Goal: Task Accomplishment & Management: Use online tool/utility

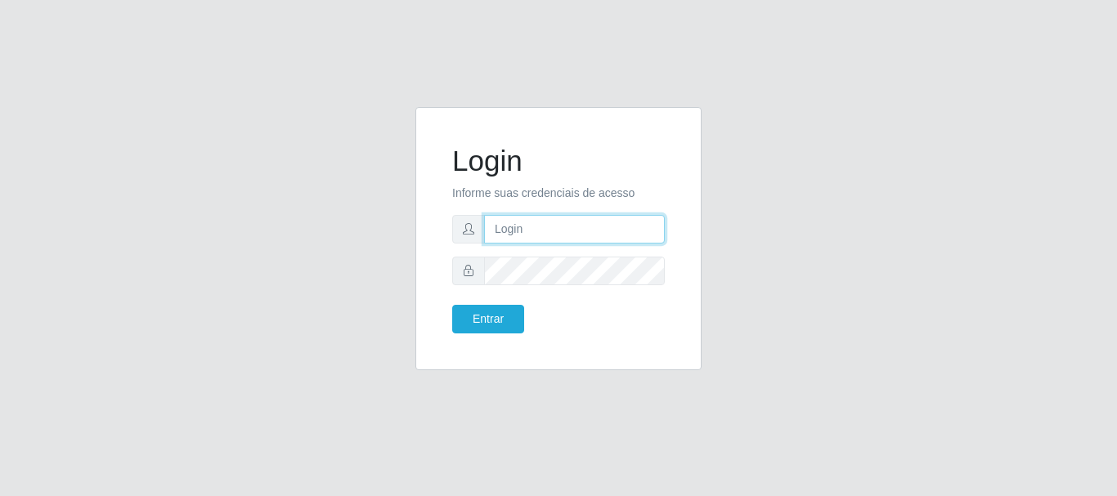
click at [527, 224] on input "text" at bounding box center [574, 229] width 181 height 29
click at [500, 228] on input "~ritaiwof@" at bounding box center [574, 229] width 181 height 29
click at [555, 231] on input "ritaiwof@" at bounding box center [574, 229] width 181 height 29
type input "ritaiwof@B5"
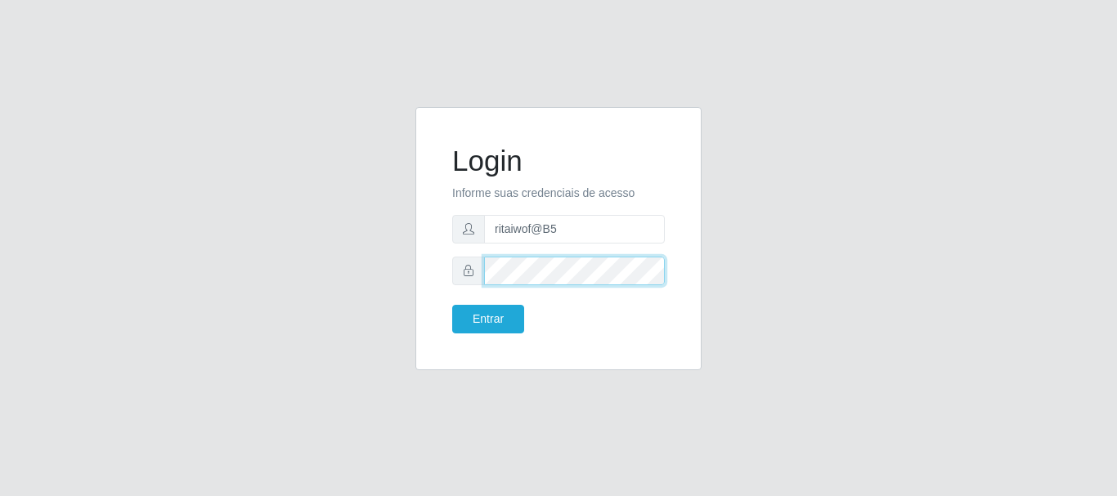
click at [452, 305] on button "Entrar" at bounding box center [488, 319] width 72 height 29
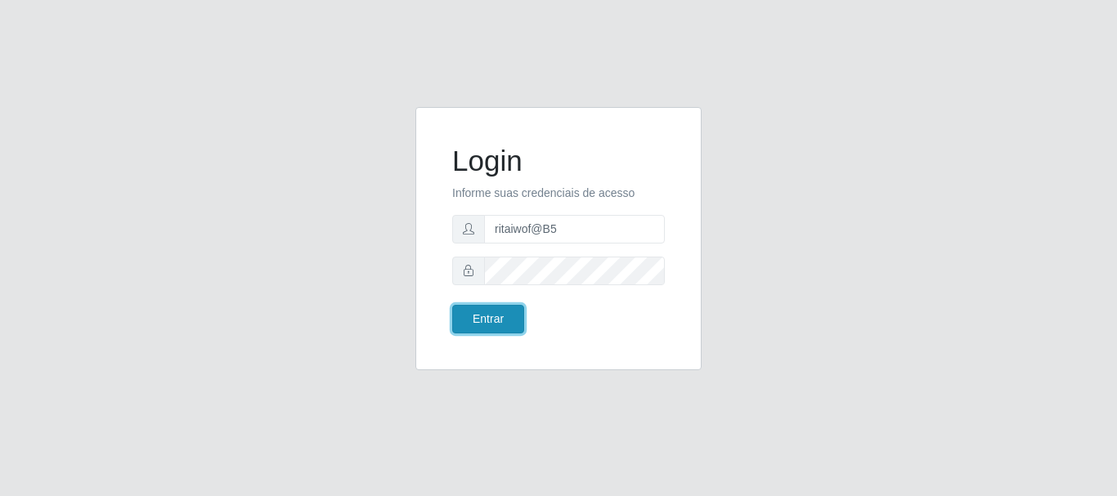
click at [505, 311] on button "Entrar" at bounding box center [488, 319] width 72 height 29
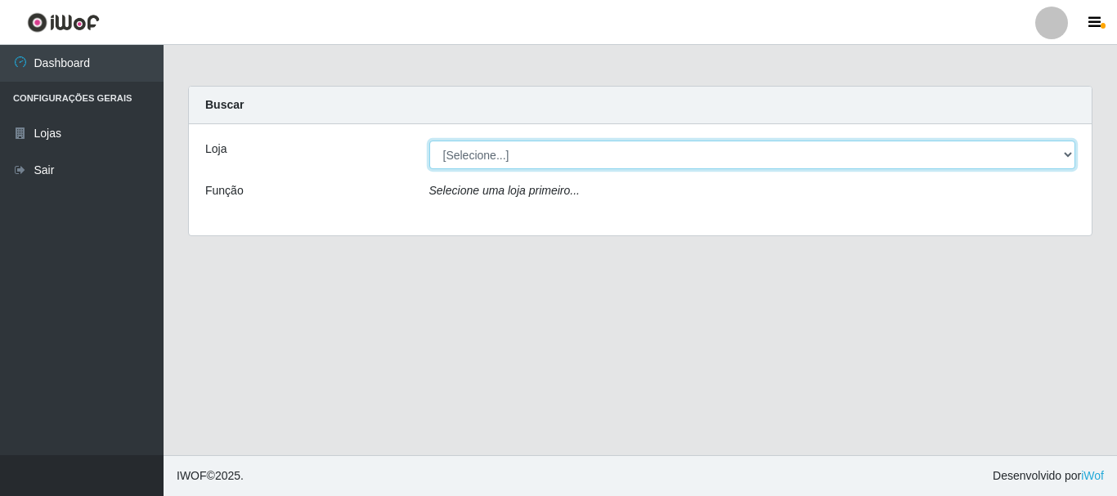
click at [470, 154] on select "[Selecione...] Bemais Supermercados - B5 Anatólia" at bounding box center [752, 155] width 647 height 29
select select "405"
click at [429, 141] on select "[Selecione...] Bemais Supermercados - B5 Anatólia" at bounding box center [752, 155] width 647 height 29
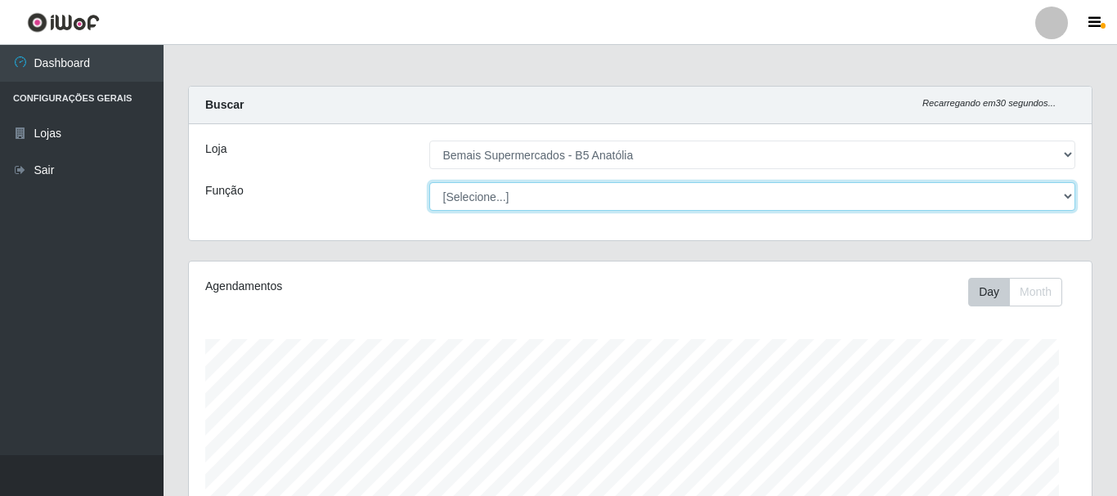
click at [489, 194] on select "[Selecione...] ASG ASG + ASG ++ Auxiliar de Estacionamento Auxiliar de Estacion…" at bounding box center [752, 196] width 647 height 29
click at [428, 182] on select "[Selecione...] ASG ASG + ASG ++ Auxiliar de Estacionamento Auxiliar de Estacion…" at bounding box center [749, 196] width 643 height 29
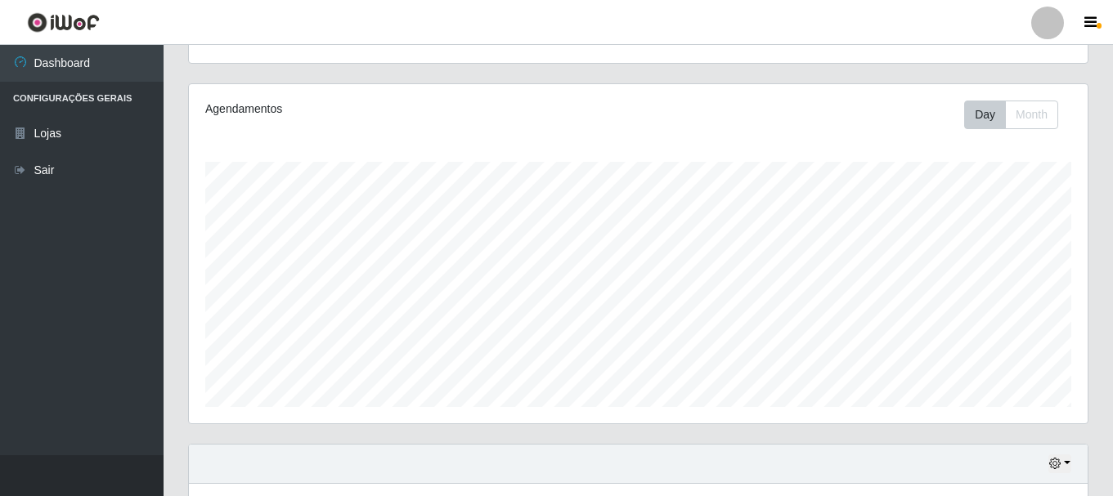
scroll to position [82, 0]
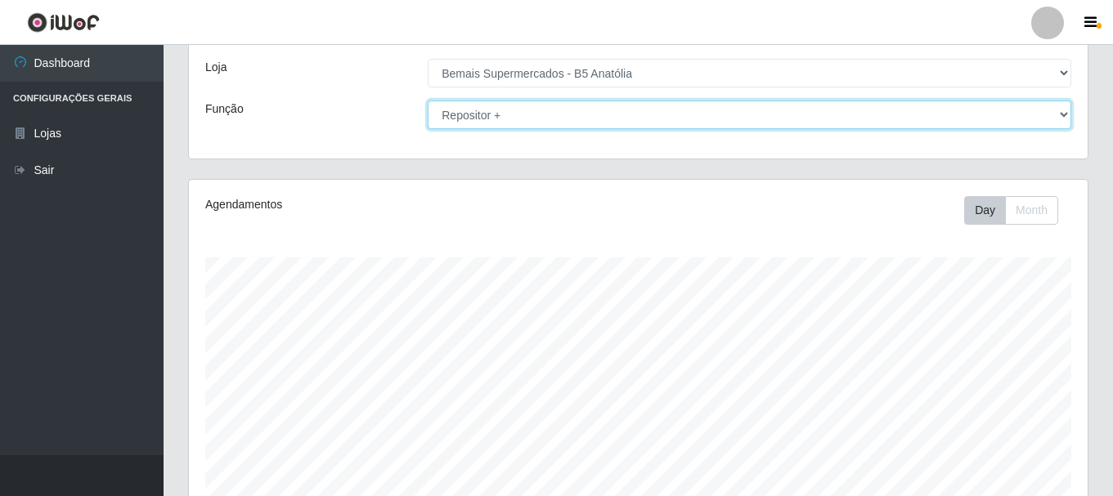
click at [697, 115] on select "[Selecione...] ASG ASG + ASG ++ Auxiliar de Estacionamento Auxiliar de Estacion…" at bounding box center [749, 115] width 643 height 29
click at [428, 101] on select "[Selecione...] ASG ASG + ASG ++ Auxiliar de Estacionamento Auxiliar de Estacion…" at bounding box center [749, 115] width 643 height 29
click at [711, 123] on select "[Selecione...] ASG ASG + ASG ++ Auxiliar de Estacionamento Auxiliar de Estacion…" at bounding box center [749, 115] width 643 height 29
click at [428, 101] on select "[Selecione...] ASG ASG + ASG ++ Auxiliar de Estacionamento Auxiliar de Estacion…" at bounding box center [749, 115] width 643 height 29
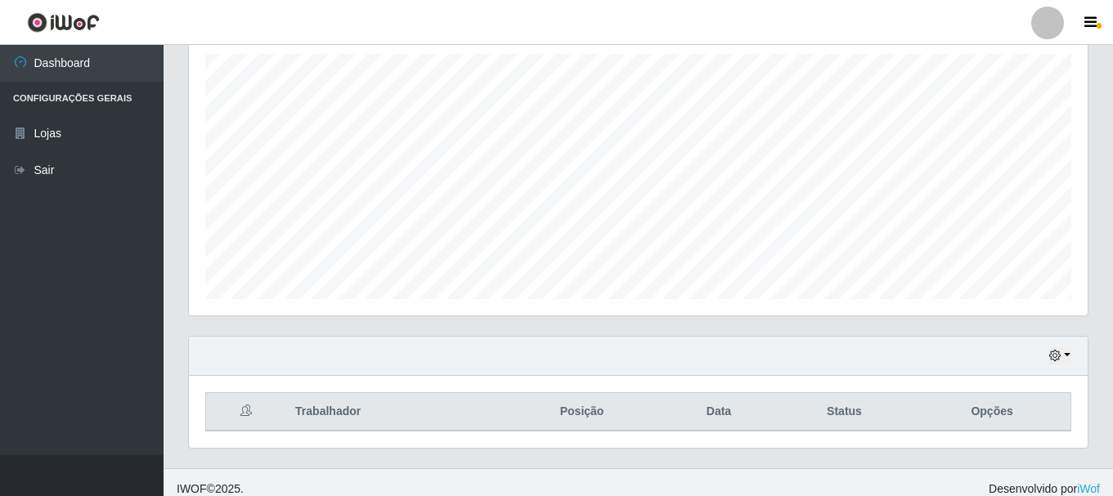
scroll to position [298, 0]
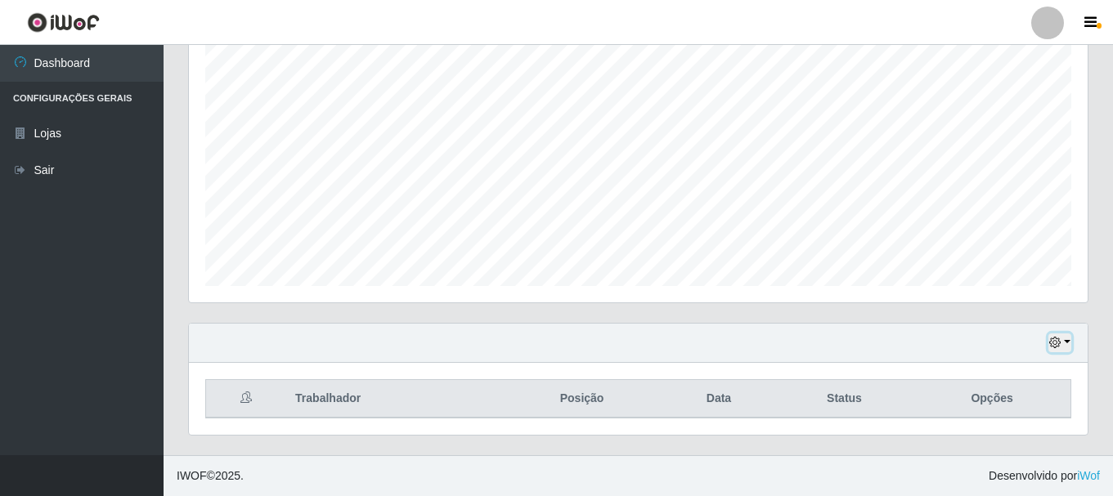
click at [1051, 339] on icon "button" at bounding box center [1054, 342] width 11 height 11
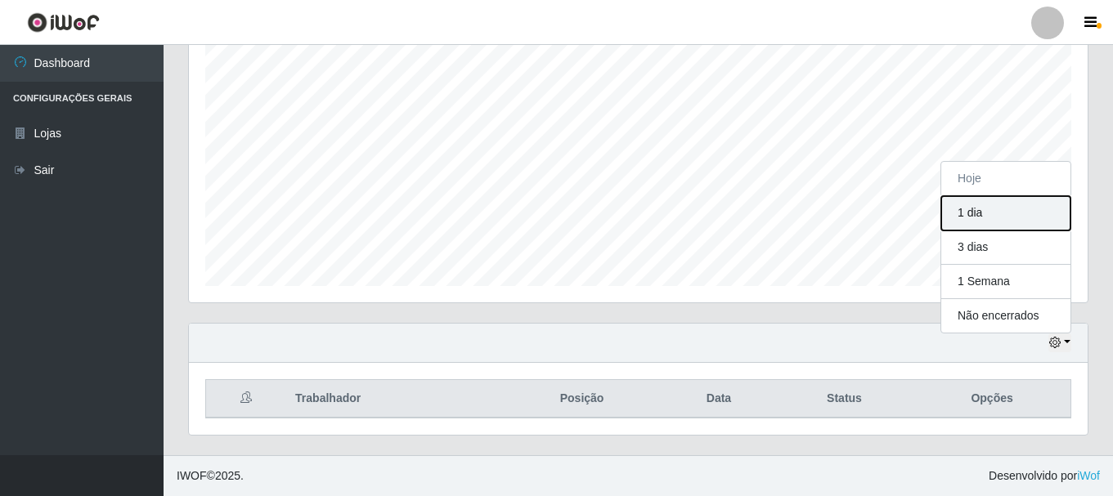
click at [993, 211] on button "1 dia" at bounding box center [1005, 213] width 129 height 34
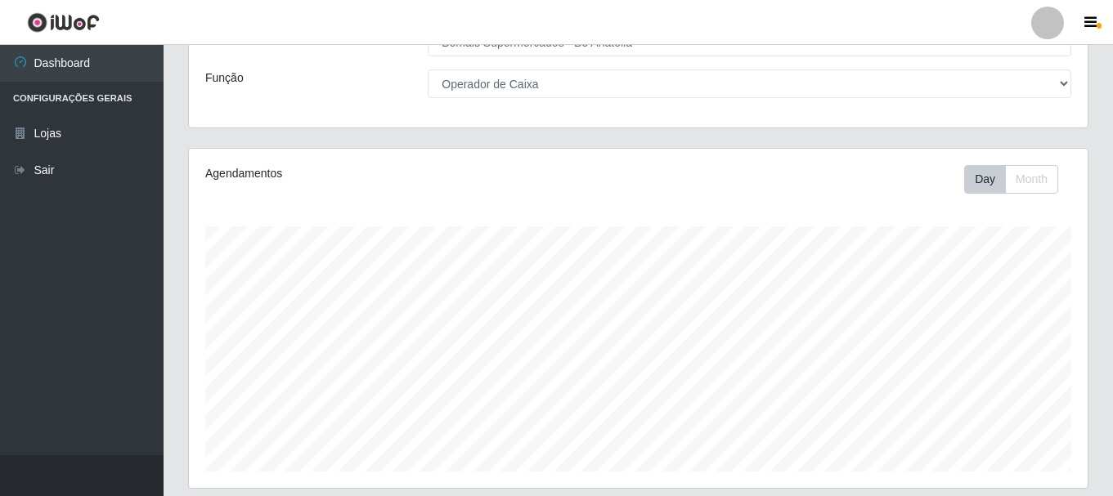
scroll to position [0, 0]
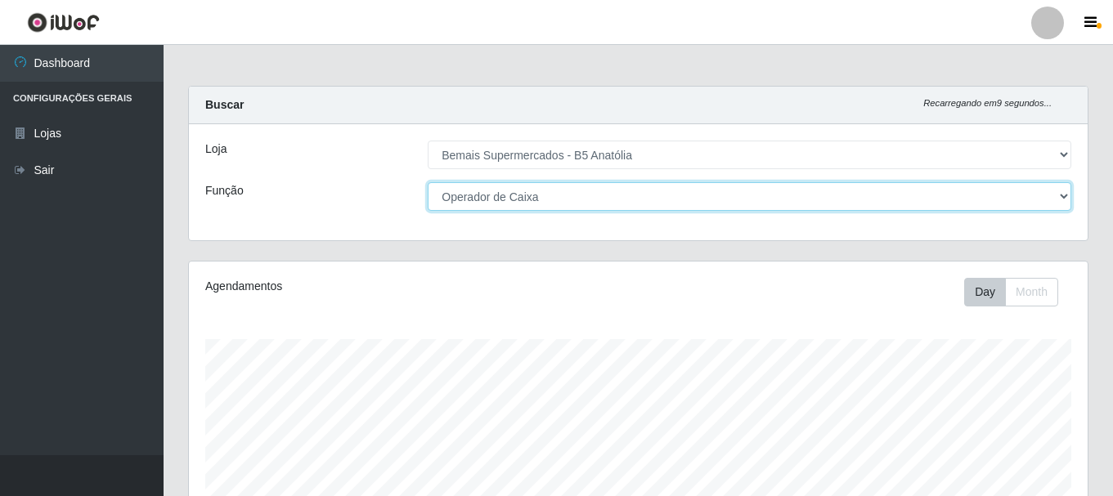
click at [659, 189] on select "[Selecione...] ASG ASG + ASG ++ Auxiliar de Estacionamento Auxiliar de Estacion…" at bounding box center [749, 196] width 643 height 29
click at [428, 182] on select "[Selecione...] ASG ASG + ASG ++ Auxiliar de Estacionamento Auxiliar de Estacion…" at bounding box center [749, 196] width 643 height 29
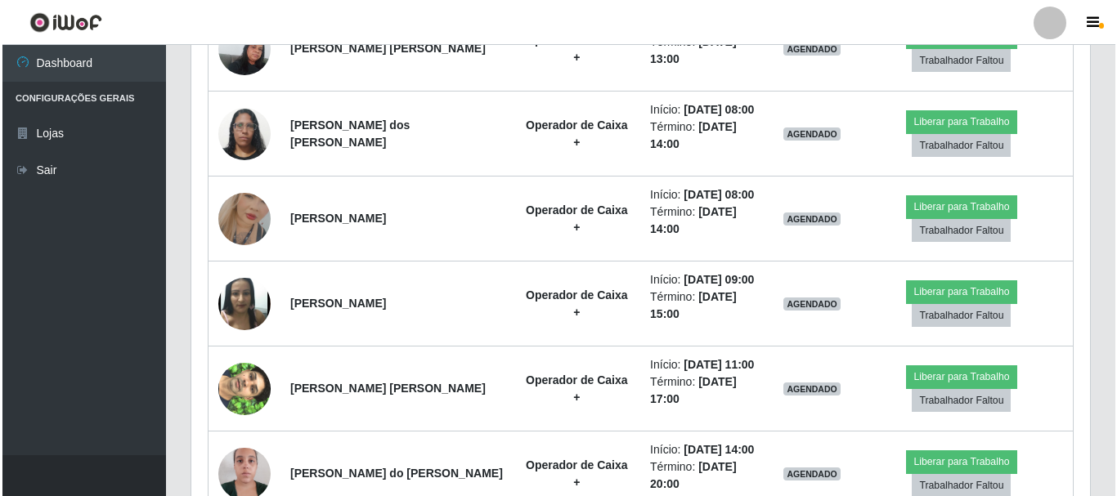
scroll to position [737, 0]
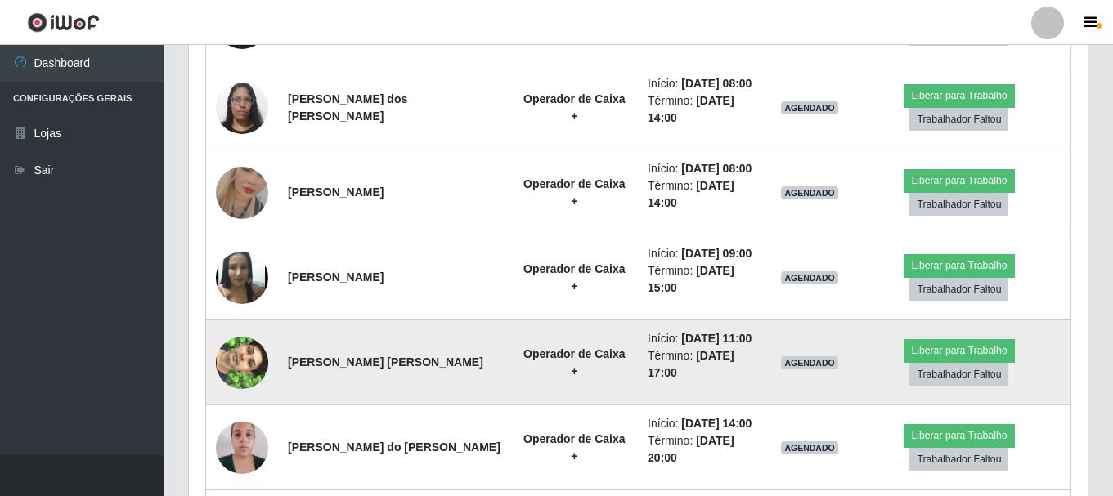
click at [241, 361] on img at bounding box center [242, 362] width 52 height 93
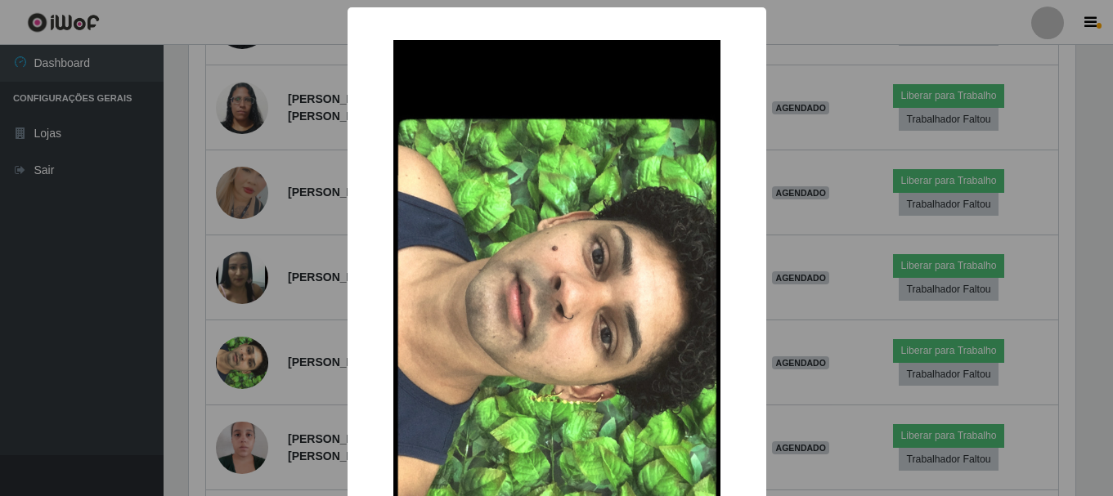
scroll to position [339, 890]
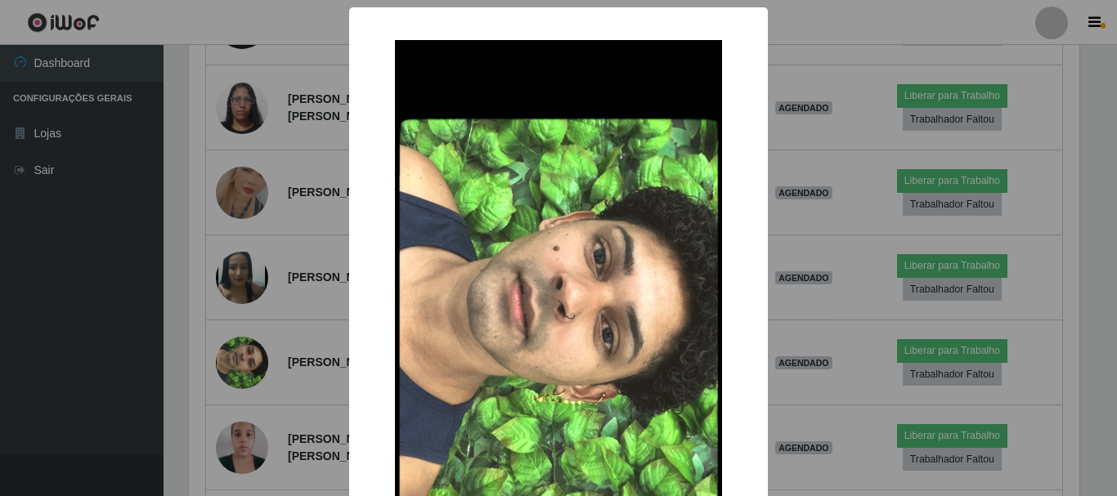
click at [785, 285] on div "× OK Cancel" at bounding box center [558, 248] width 1117 height 496
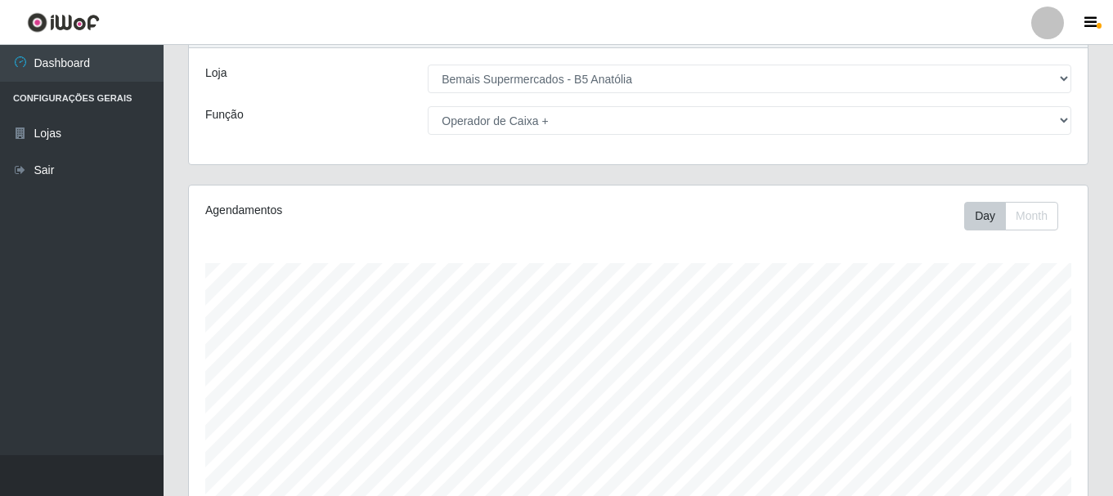
scroll to position [0, 0]
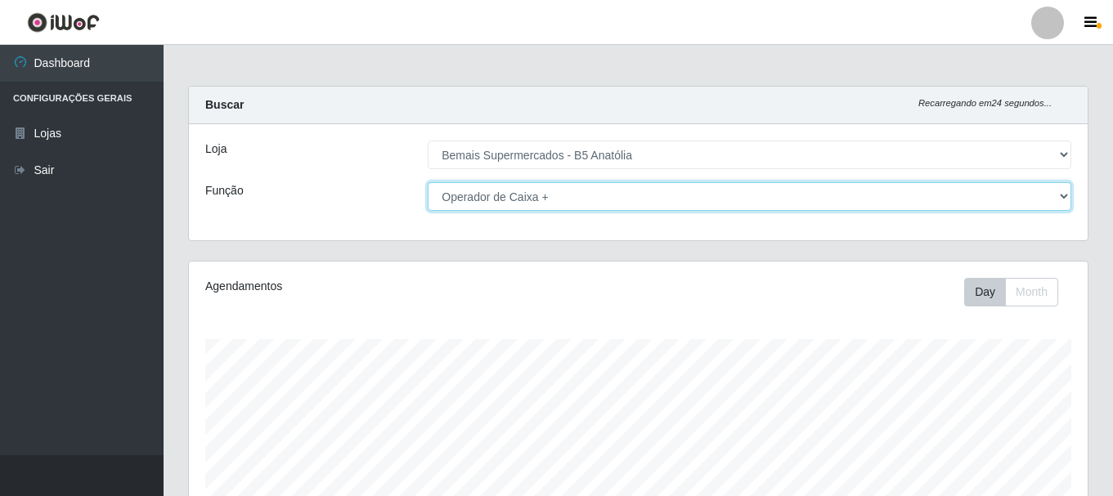
click at [708, 200] on select "[Selecione...] ASG ASG + ASG ++ Auxiliar de Estacionamento Auxiliar de Estacion…" at bounding box center [749, 196] width 643 height 29
select select "82"
click at [428, 182] on select "[Selecione...] ASG ASG + ASG ++ Auxiliar de Estacionamento Auxiliar de Estacion…" at bounding box center [749, 196] width 643 height 29
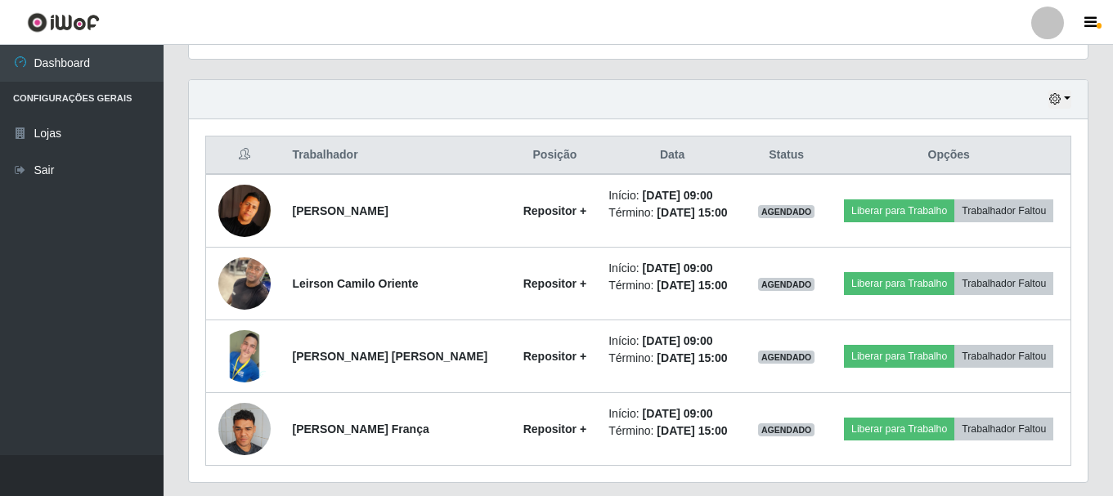
scroll to position [426, 0]
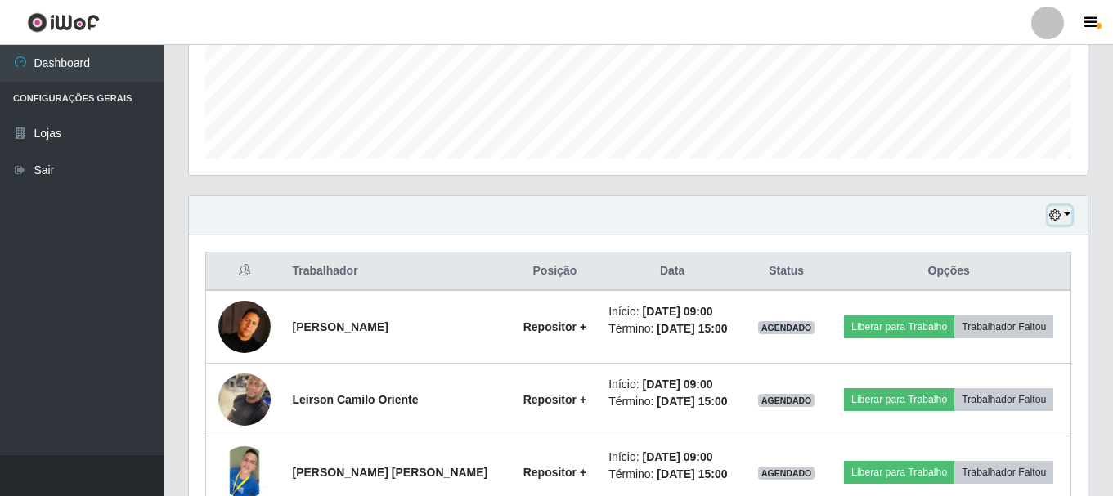
click at [1060, 217] on icon "button" at bounding box center [1054, 214] width 11 height 11
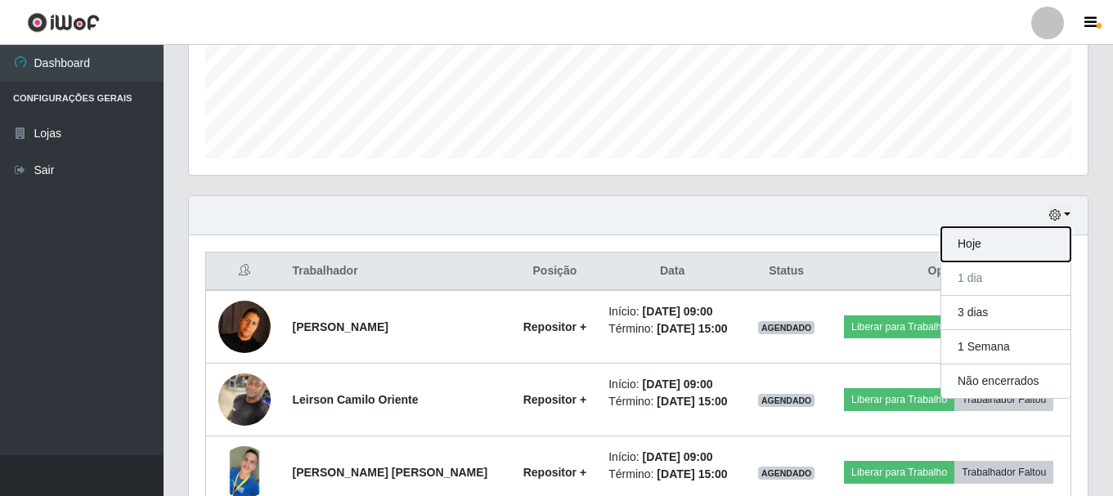
click at [995, 247] on button "Hoje" at bounding box center [1005, 244] width 129 height 34
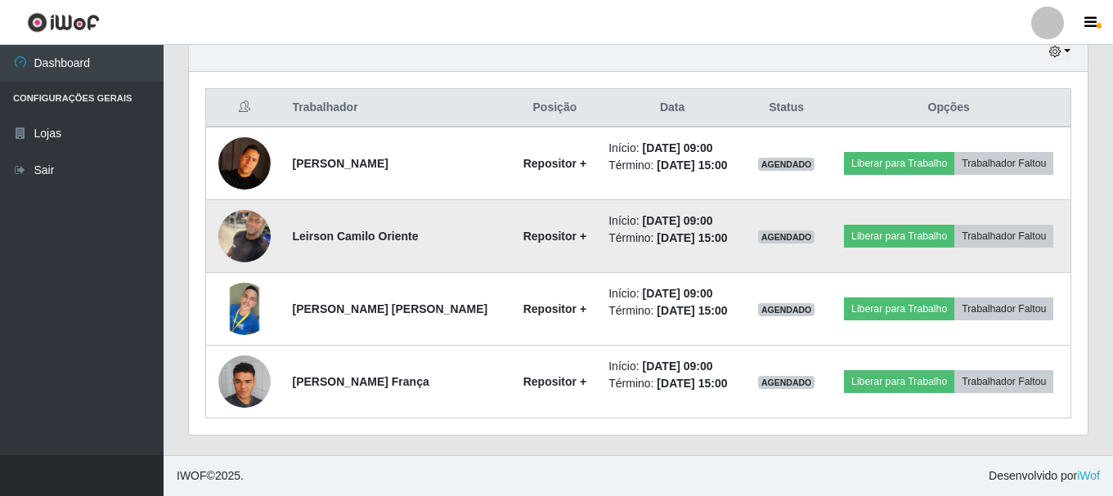
scroll to position [508, 0]
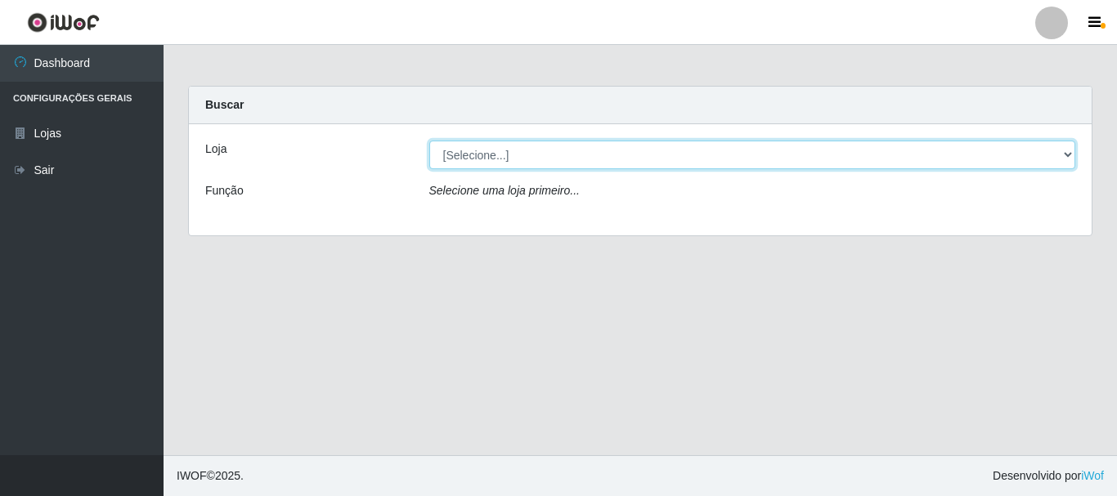
click at [617, 149] on select "[Selecione...] Bemais Supermercados - B5 Anatólia" at bounding box center [752, 155] width 647 height 29
select select "405"
click at [429, 141] on select "[Selecione...] Bemais Supermercados - B5 Anatólia" at bounding box center [752, 155] width 647 height 29
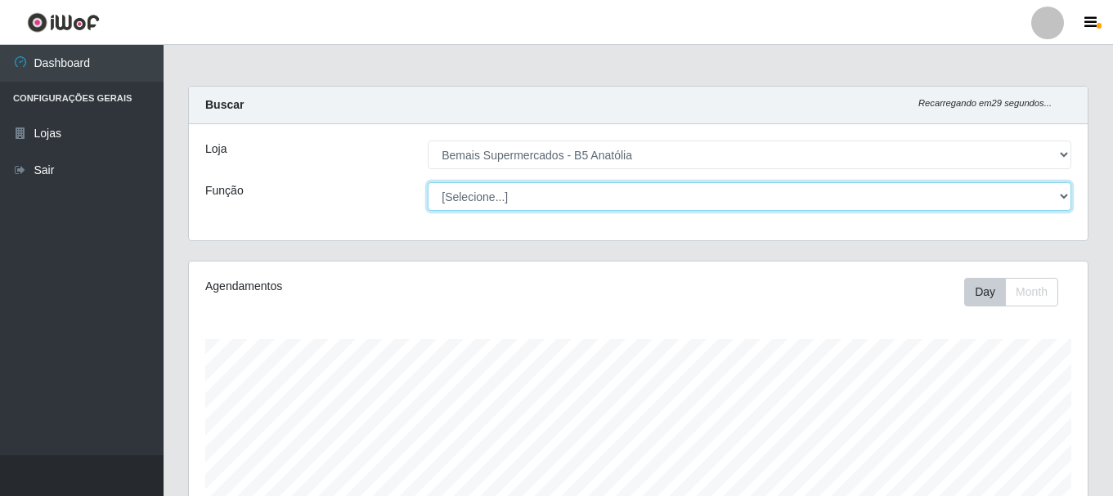
drag, startPoint x: 619, startPoint y: 166, endPoint x: 625, endPoint y: 189, distance: 23.6
click at [625, 189] on select "[Selecione...] ASG ASG + ASG ++ Auxiliar de Estacionamento Auxiliar de Estacion…" at bounding box center [749, 196] width 643 height 29
select select "82"
click at [428, 182] on select "[Selecione...] ASG ASG + ASG ++ Auxiliar de Estacionamento Auxiliar de Estacion…" at bounding box center [749, 196] width 643 height 29
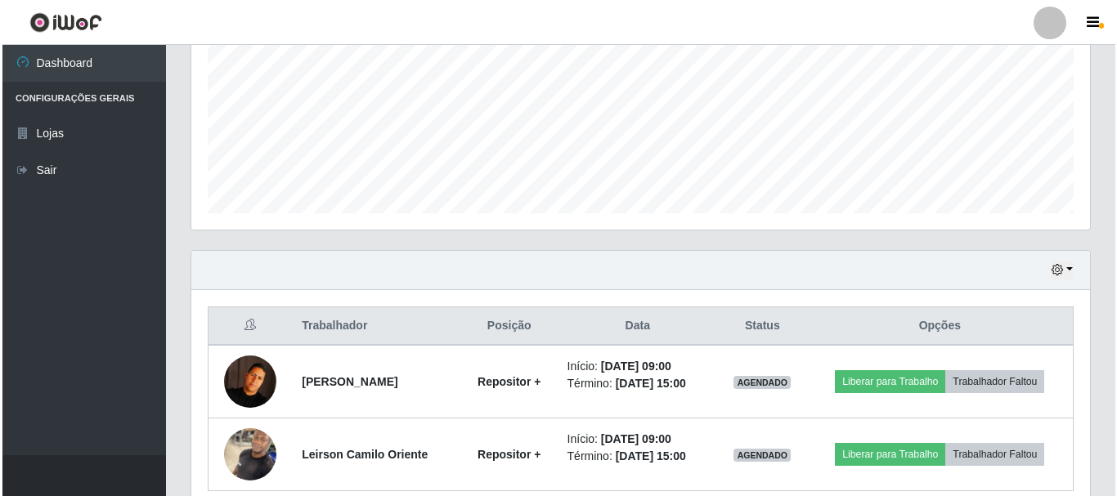
scroll to position [444, 0]
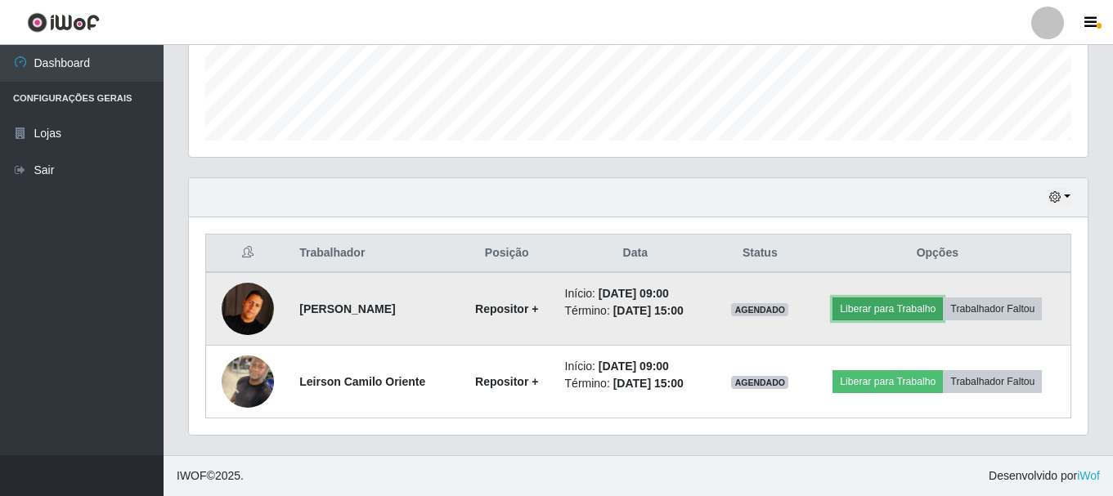
click at [874, 299] on button "Liberar para Trabalho" at bounding box center [887, 309] width 110 height 23
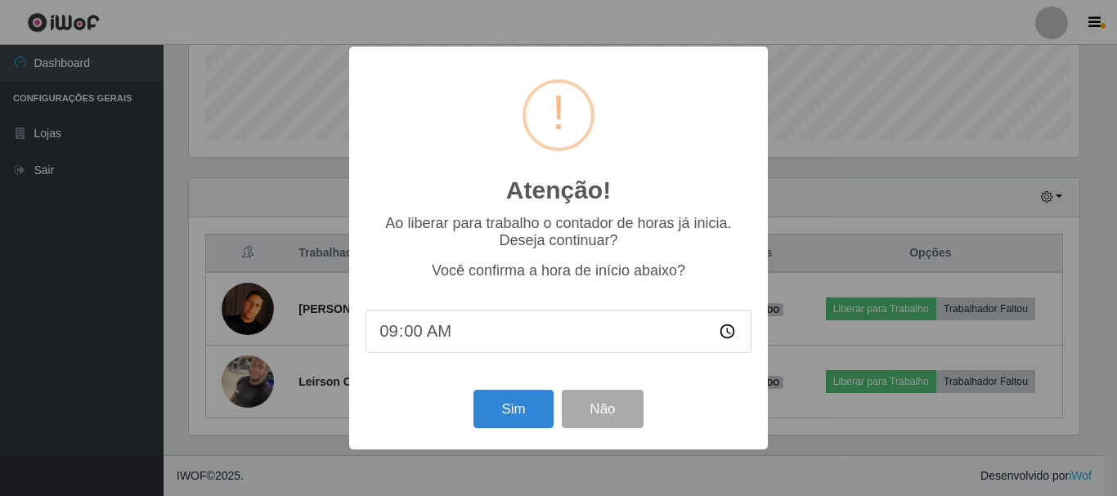
scroll to position [339, 890]
click at [518, 413] on button "Sim" at bounding box center [512, 409] width 79 height 38
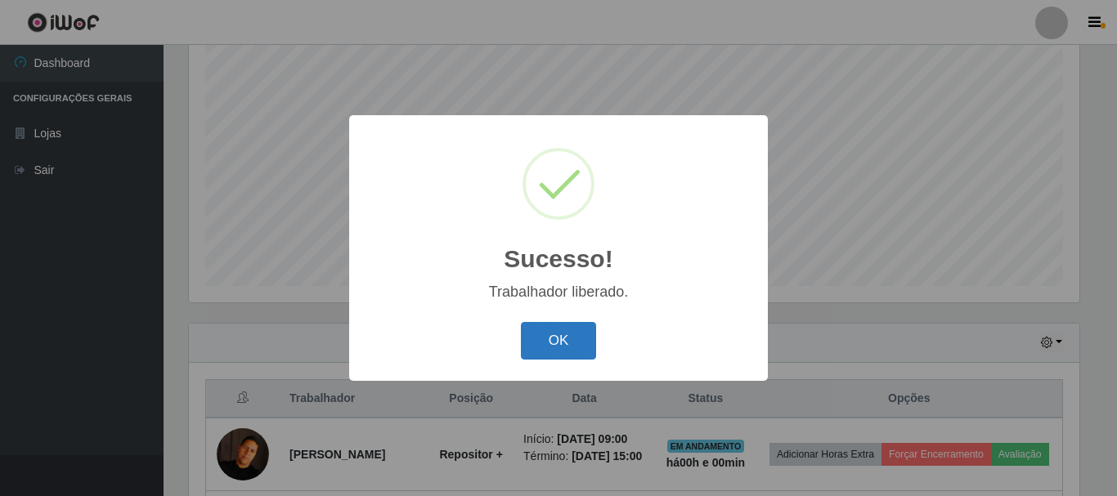
click at [561, 334] on button "OK" at bounding box center [559, 341] width 76 height 38
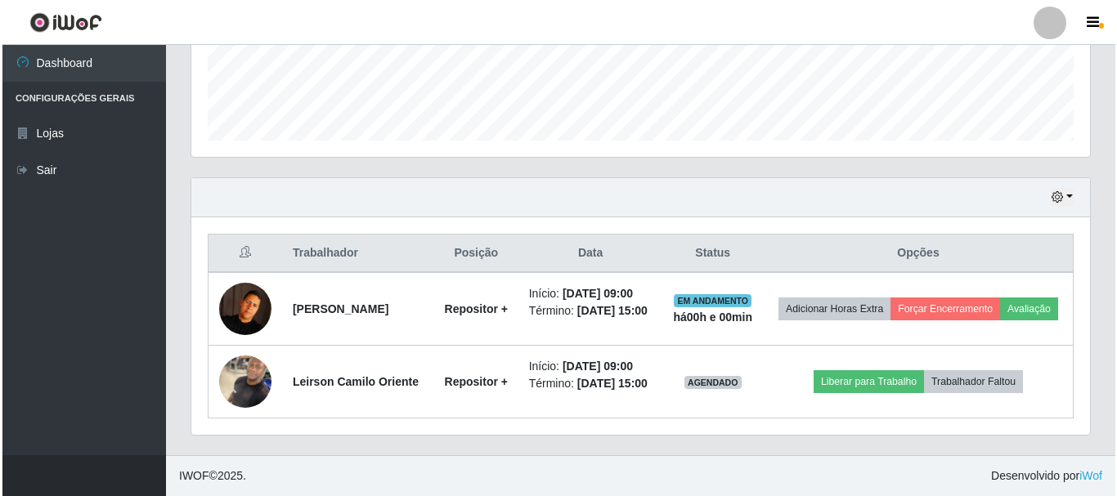
scroll to position [462, 0]
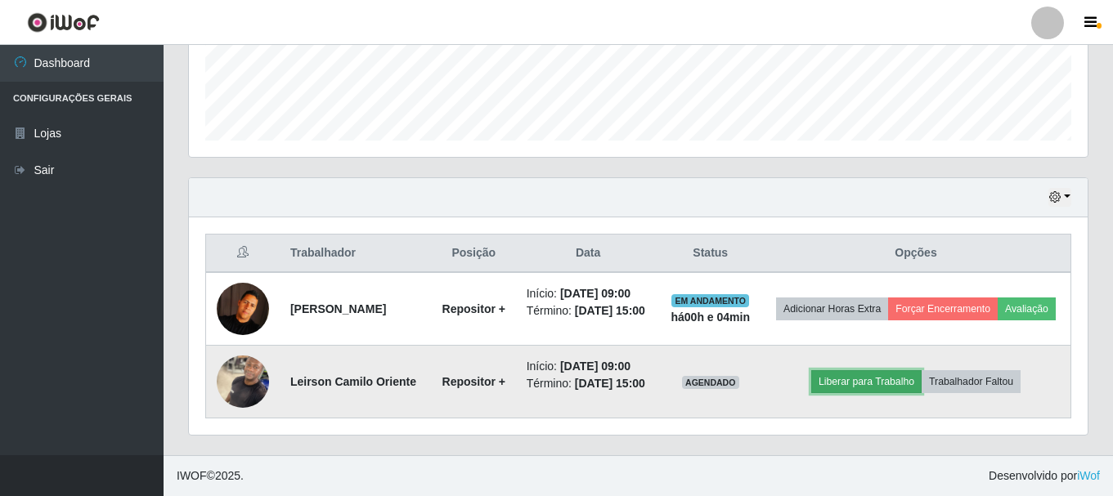
click at [875, 383] on button "Liberar para Trabalho" at bounding box center [866, 381] width 110 height 23
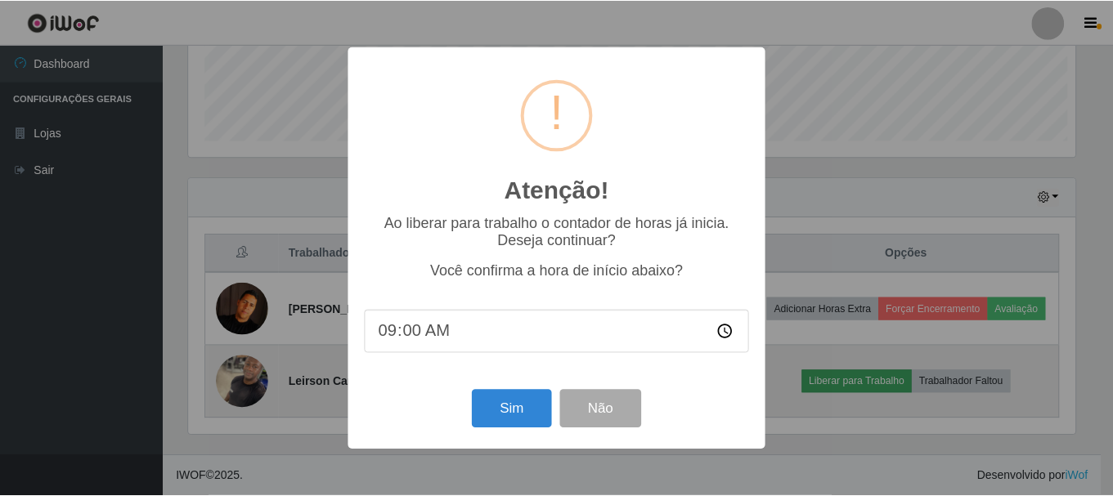
scroll to position [339, 890]
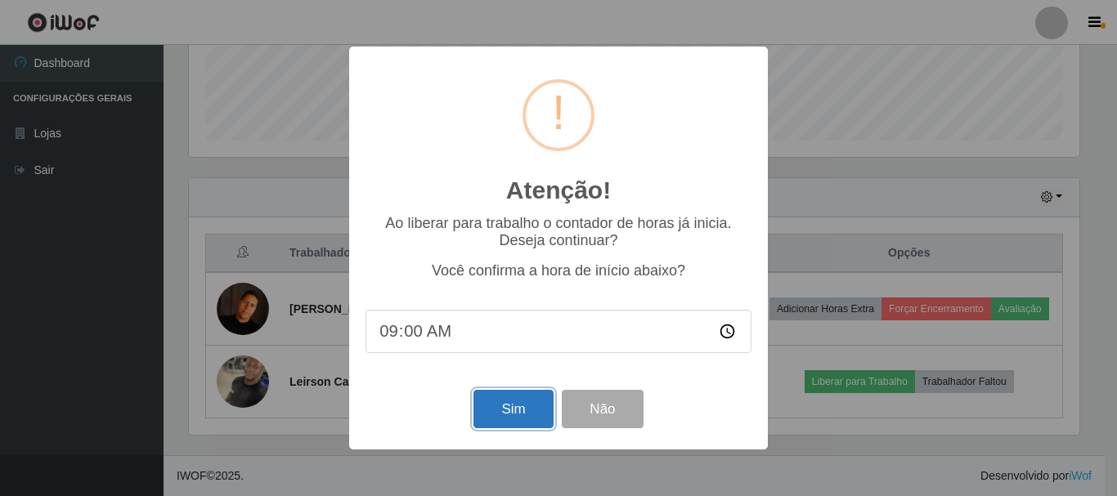
click at [514, 406] on button "Sim" at bounding box center [512, 409] width 79 height 38
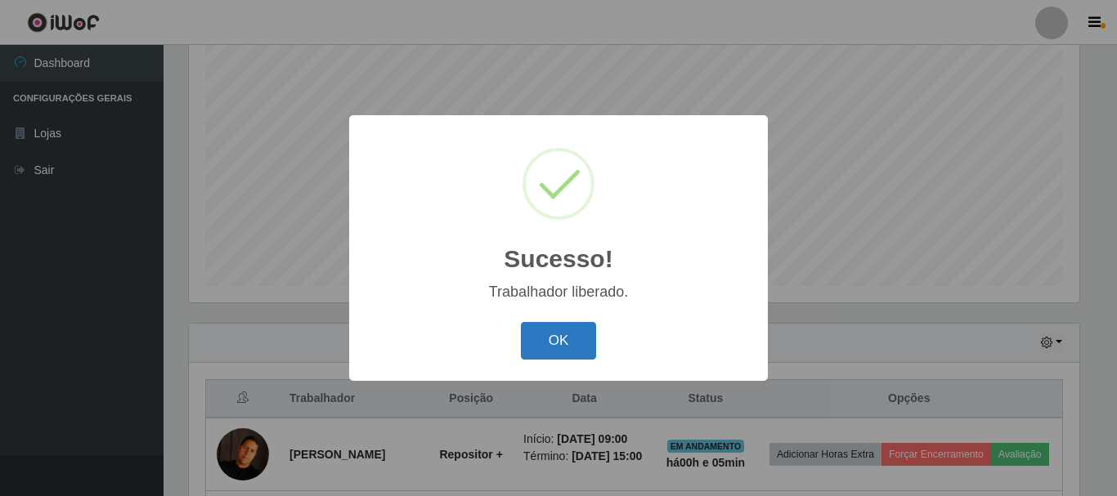
click at [544, 332] on button "OK" at bounding box center [559, 341] width 76 height 38
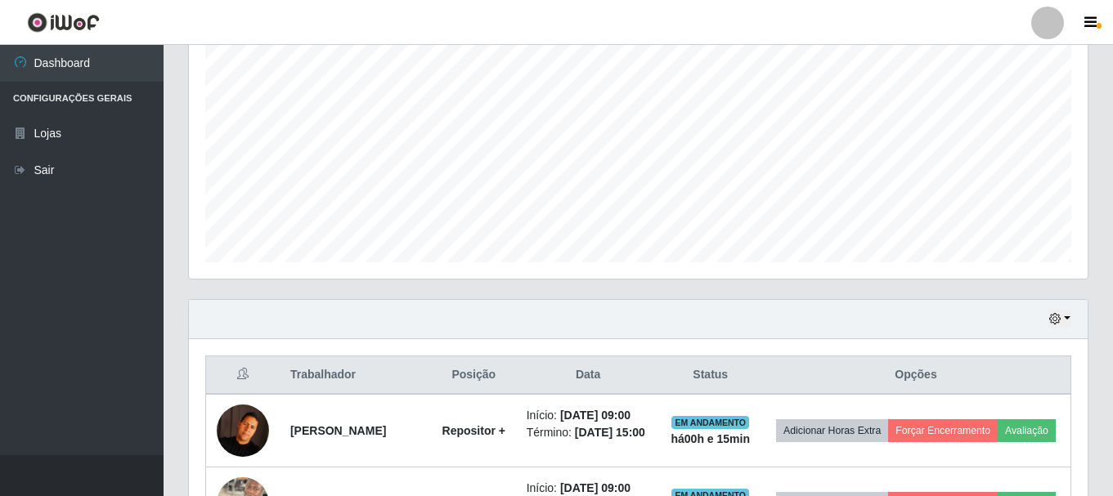
scroll to position [0, 0]
